Goal: Task Accomplishment & Management: Manage account settings

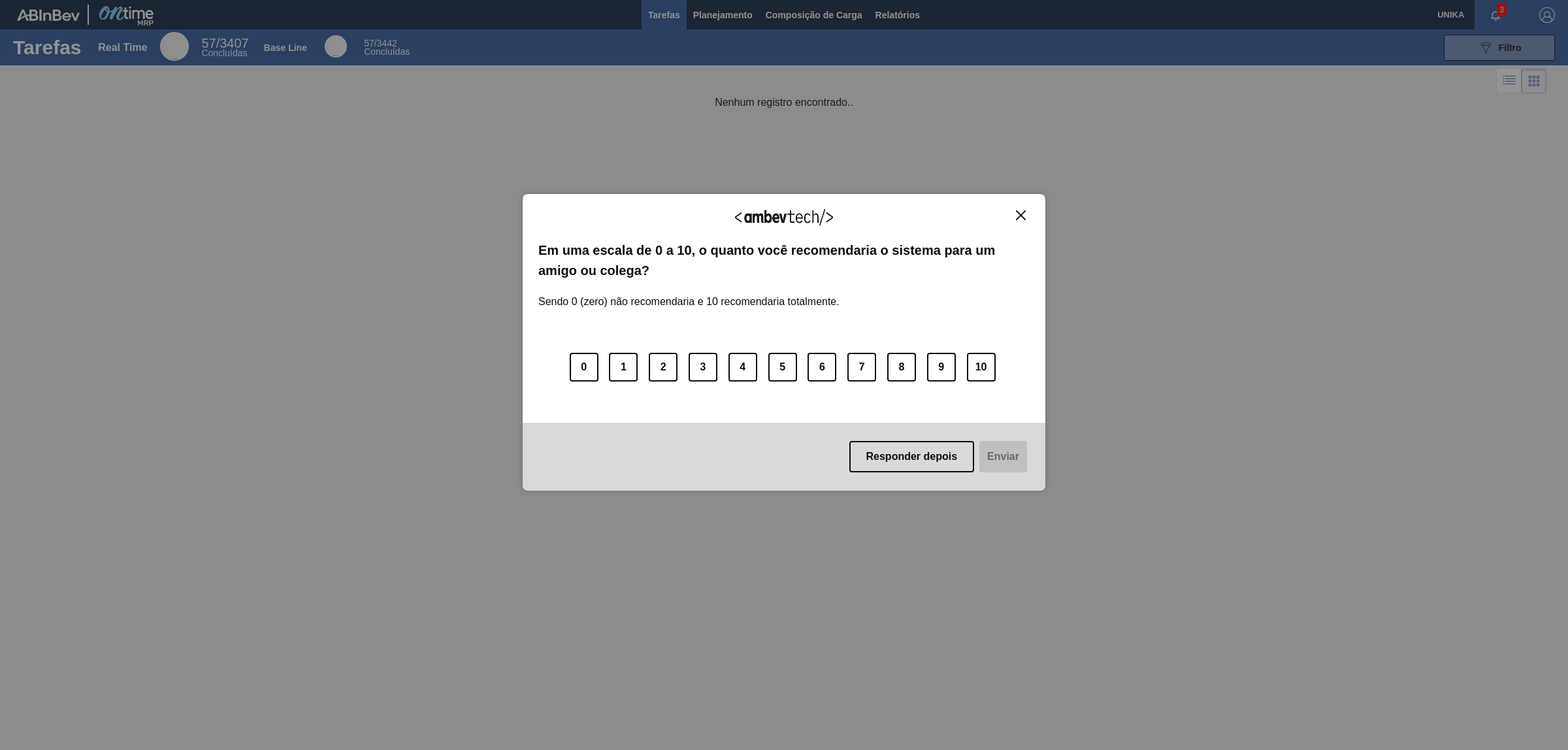
click at [1023, 213] on img "Close" at bounding box center [1021, 215] width 10 height 10
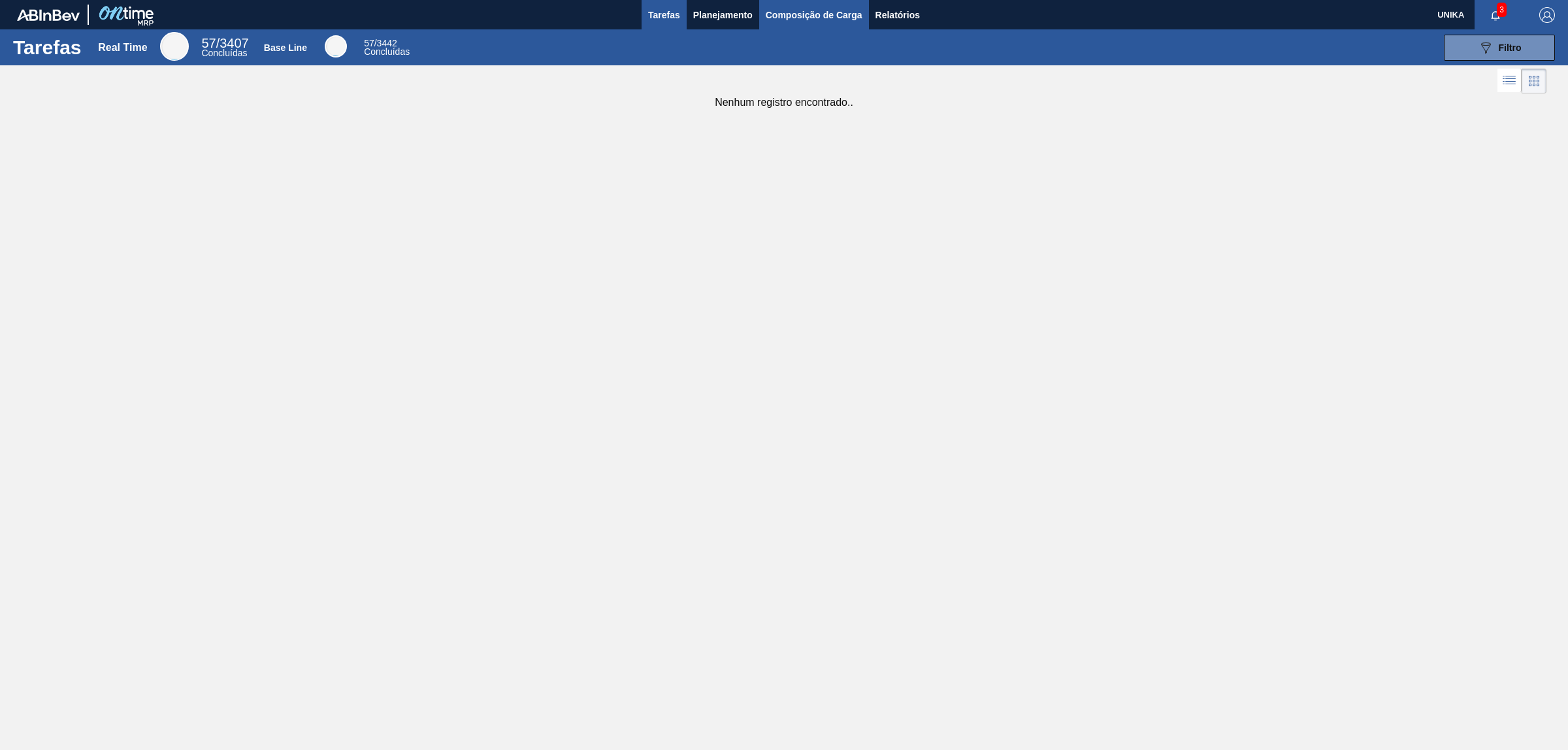
click at [799, 7] on span "Composição de Carga" at bounding box center [814, 15] width 97 height 16
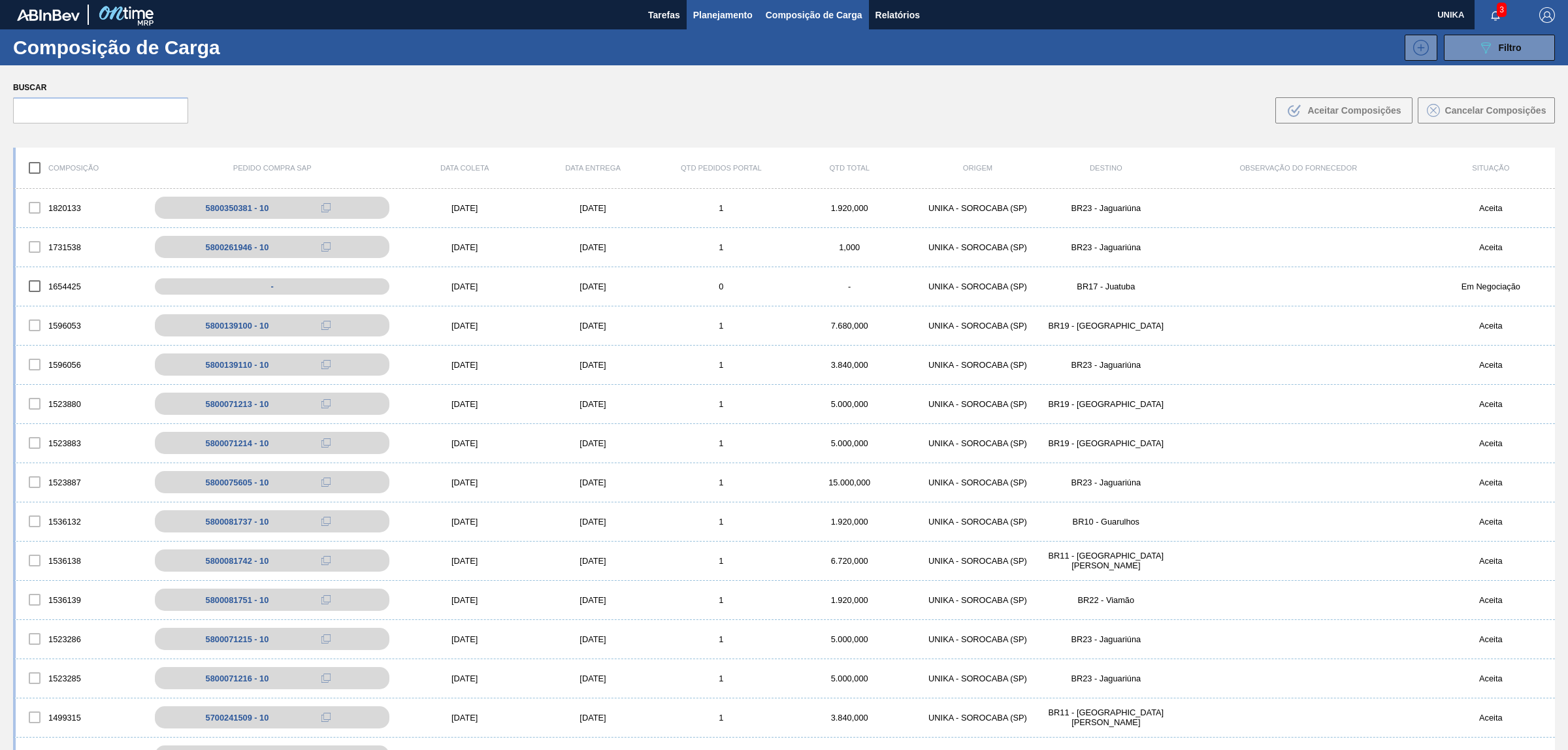
click at [735, 11] on span "Planejamento" at bounding box center [722, 15] width 59 height 16
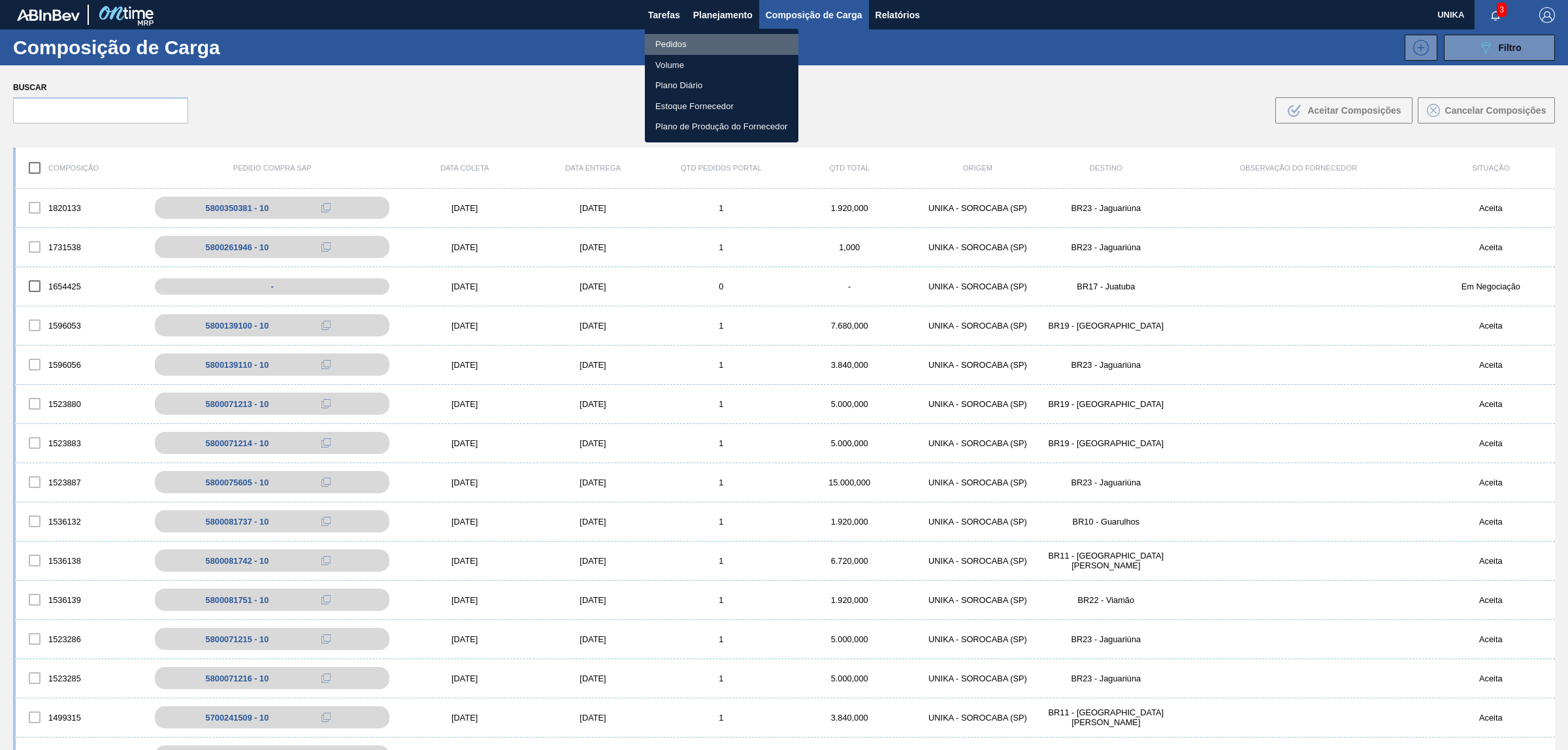
click at [707, 40] on li "Pedidos" at bounding box center [721, 44] width 153 height 21
